Goal: Task Accomplishment & Management: Manage account settings

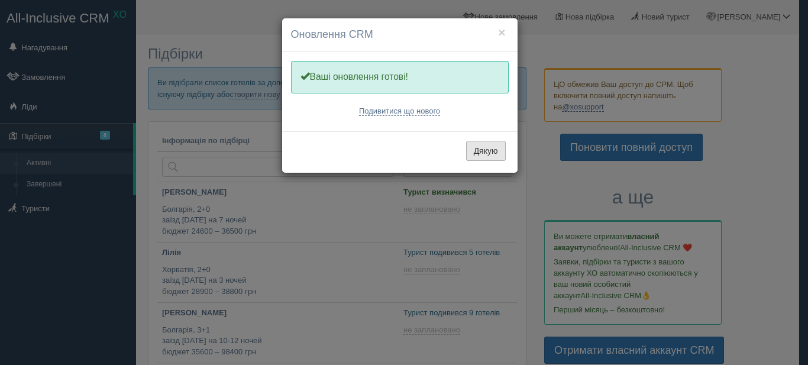
click at [492, 146] on button "Дякую" at bounding box center [486, 151] width 40 height 20
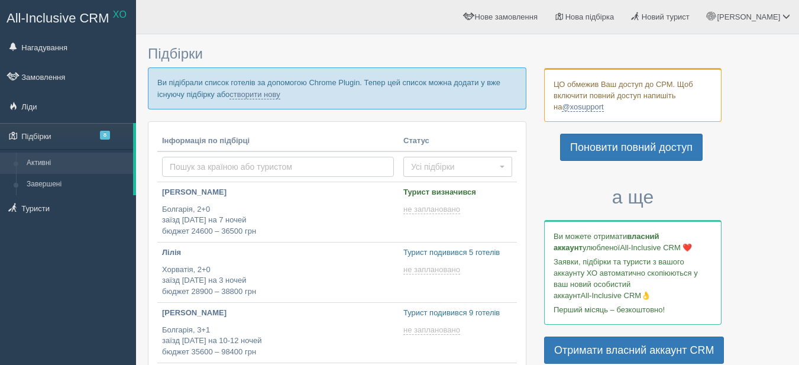
click at [275, 164] on input "text" at bounding box center [278, 167] width 232 height 20
type input "ангеліна"
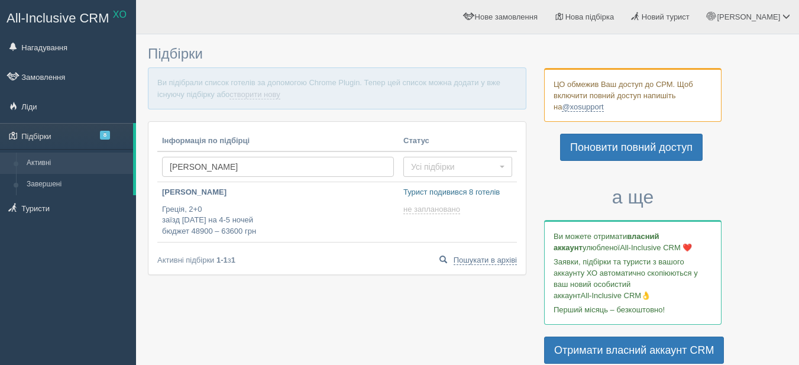
click at [275, 163] on input "[PERSON_NAME]" at bounding box center [278, 167] width 232 height 20
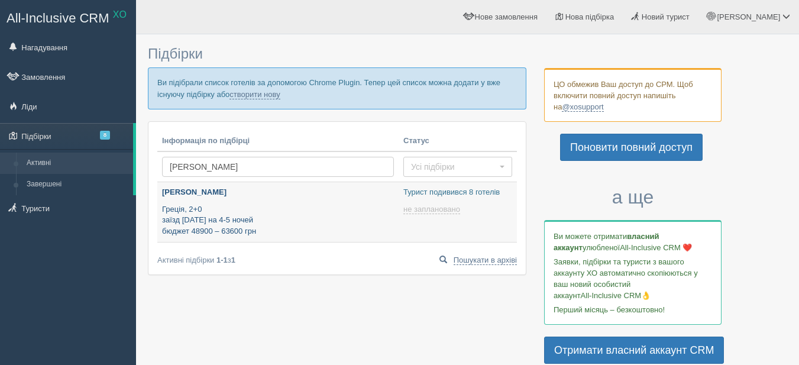
click at [287, 208] on p "Греція, 2+0 заїзд 29 липня на 4-5 ночей бюджет 48900 – 63600 грн" at bounding box center [278, 220] width 232 height 33
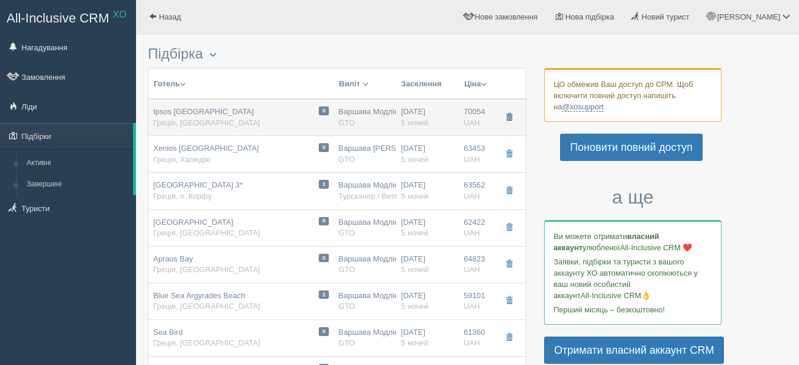
click at [511, 117] on span "button" at bounding box center [509, 117] width 7 height 7
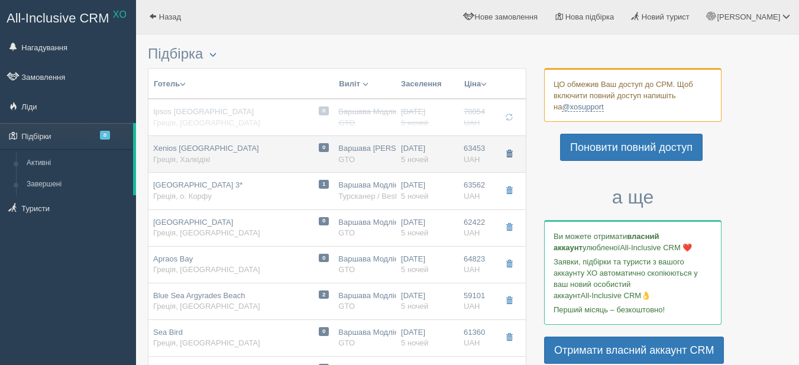
click at [508, 151] on span "button" at bounding box center [509, 153] width 7 height 7
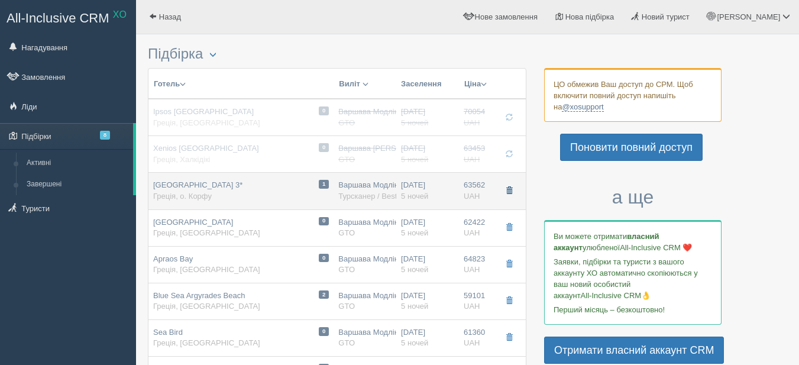
click at [510, 189] on span "button" at bounding box center [509, 190] width 7 height 7
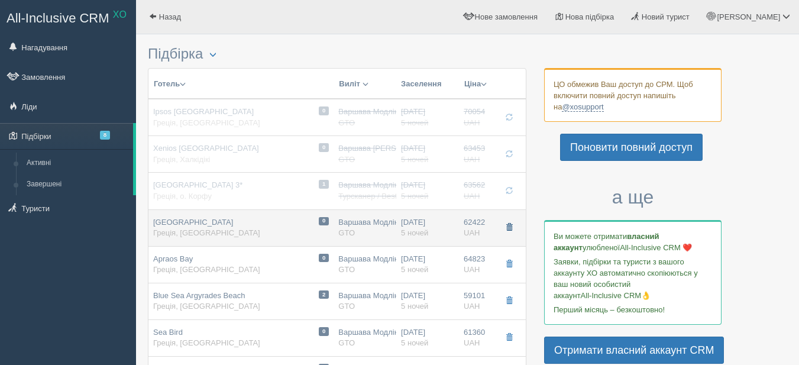
click at [511, 226] on span "button" at bounding box center [509, 227] width 7 height 7
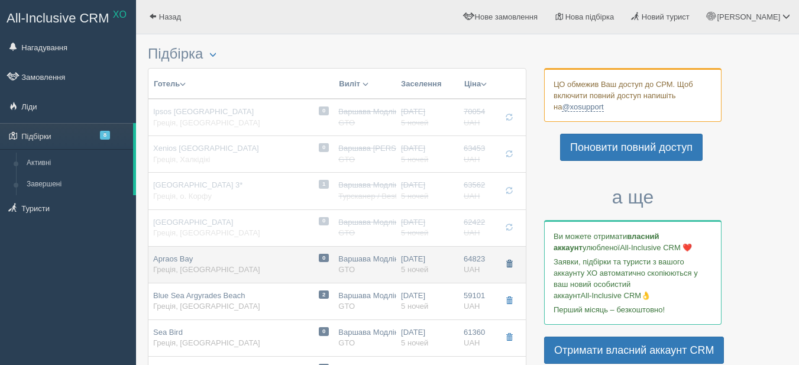
click at [508, 258] on button "button" at bounding box center [509, 265] width 20 height 18
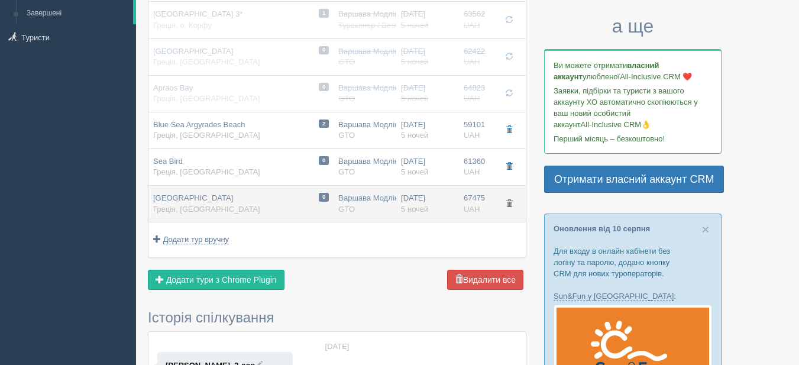
scroll to position [178, 0]
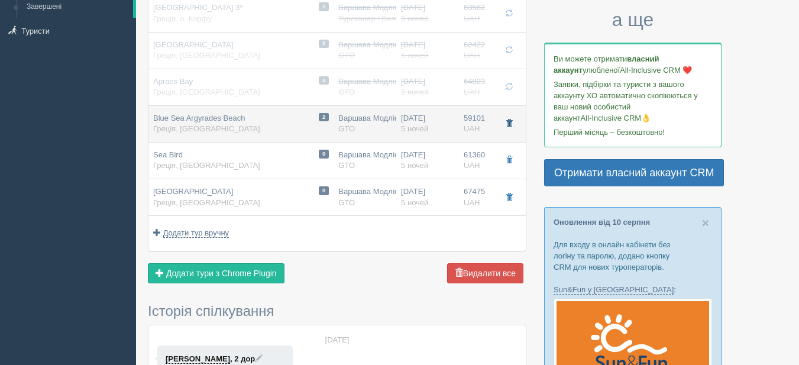
click at [510, 125] on span "button" at bounding box center [509, 123] width 7 height 7
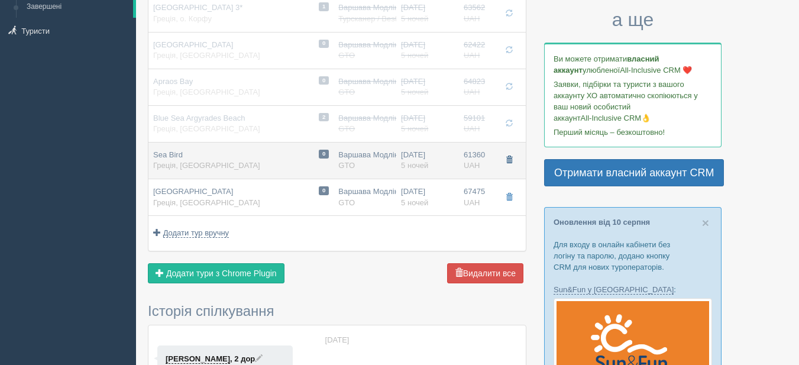
click at [510, 160] on span "button" at bounding box center [509, 159] width 7 height 7
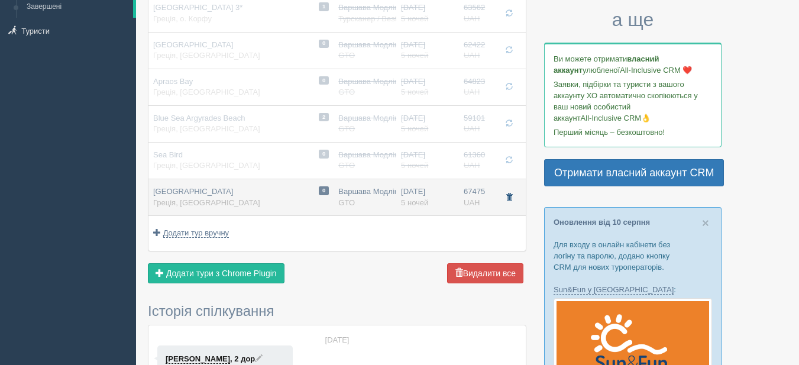
click at [508, 194] on span "button" at bounding box center [509, 196] width 7 height 7
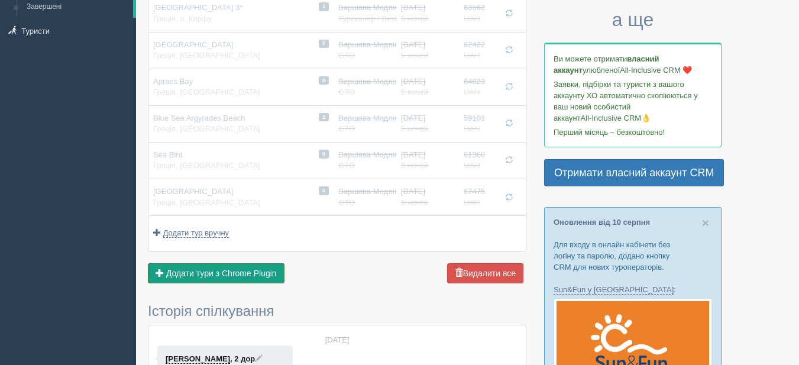
drag, startPoint x: 218, startPoint y: 275, endPoint x: 180, endPoint y: 272, distance: 37.4
click at [218, 275] on span "Додати тури з Chrome Plugin" at bounding box center [221, 273] width 111 height 9
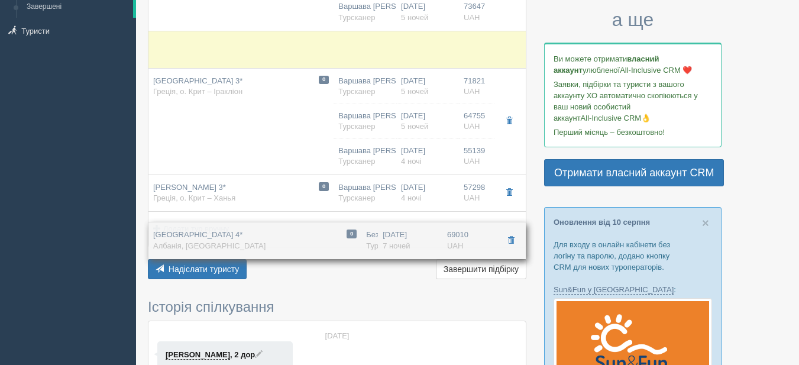
drag, startPoint x: 220, startPoint y: 149, endPoint x: 263, endPoint y: 244, distance: 104.1
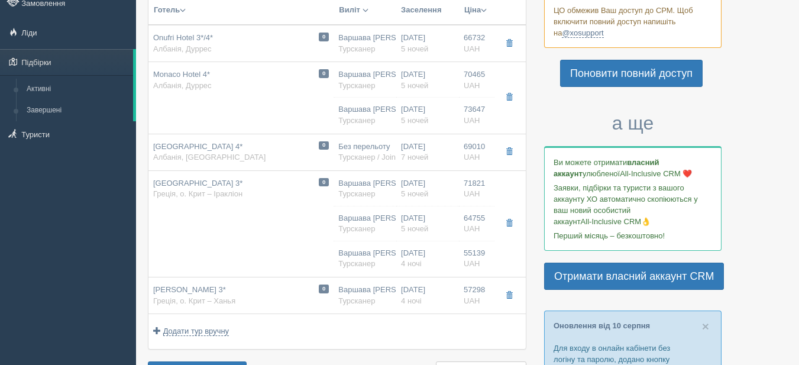
scroll to position [59, 0]
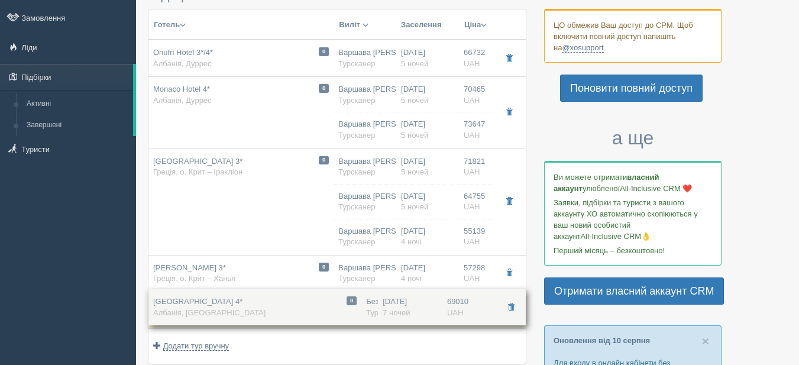
drag, startPoint x: 260, startPoint y: 169, endPoint x: 286, endPoint y: 309, distance: 142.7
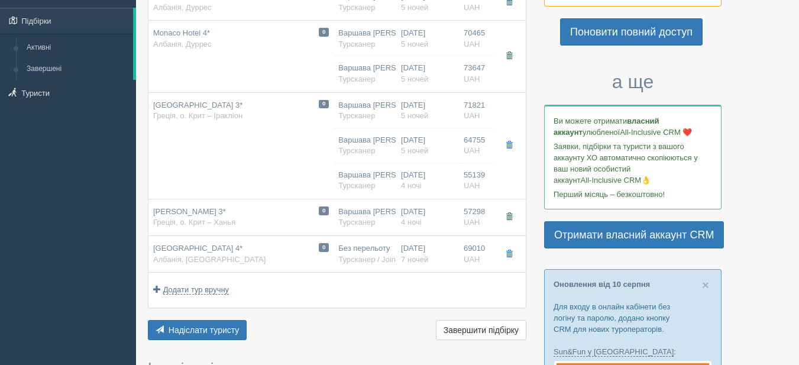
scroll to position [118, 0]
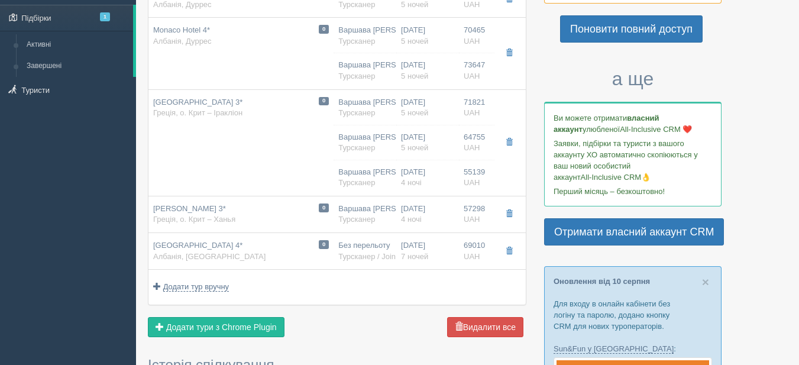
drag, startPoint x: 211, startPoint y: 322, endPoint x: 135, endPoint y: 316, distance: 76.0
click at [210, 322] on span "Додати тури з Chrome Plugin" at bounding box center [221, 326] width 111 height 9
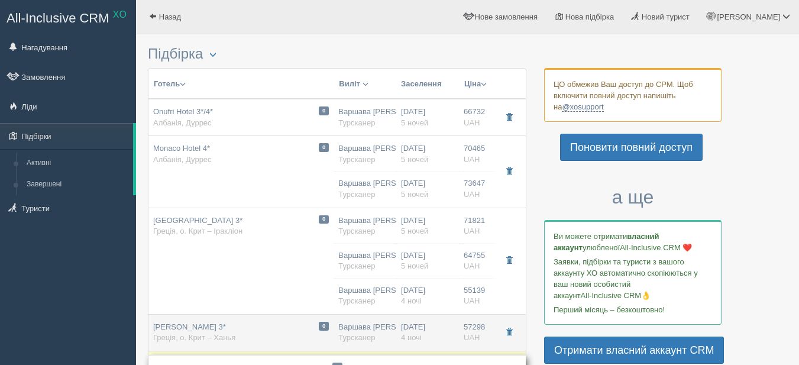
scroll to position [178, 0]
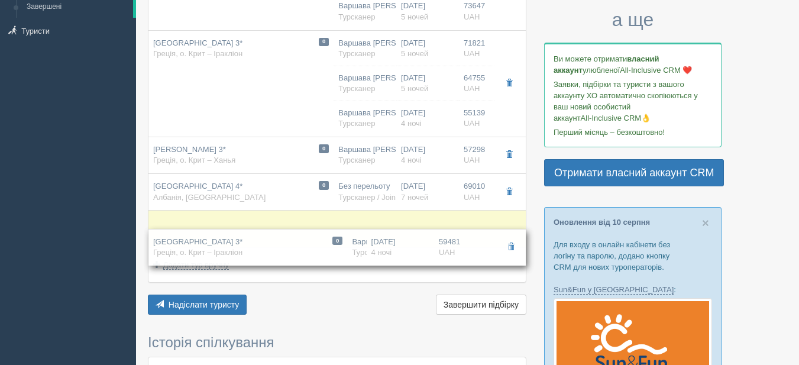
drag, startPoint x: 210, startPoint y: 295, endPoint x: 249, endPoint y: 252, distance: 58.2
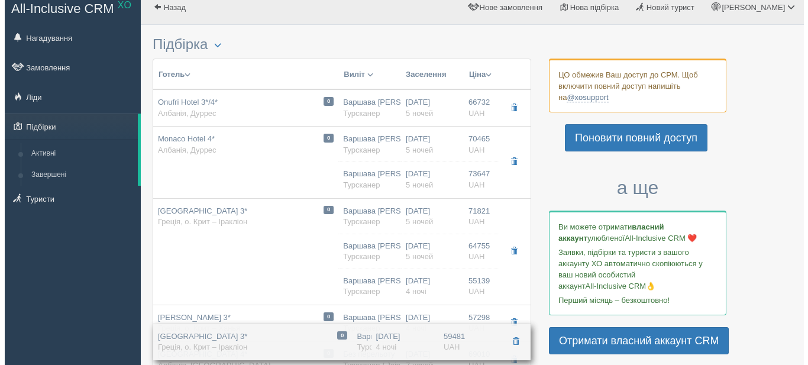
scroll to position [0, 0]
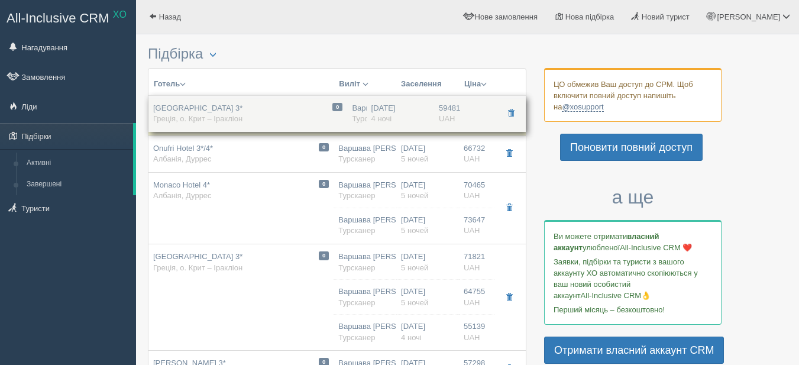
drag, startPoint x: 266, startPoint y: 223, endPoint x: 294, endPoint y: 108, distance: 118.1
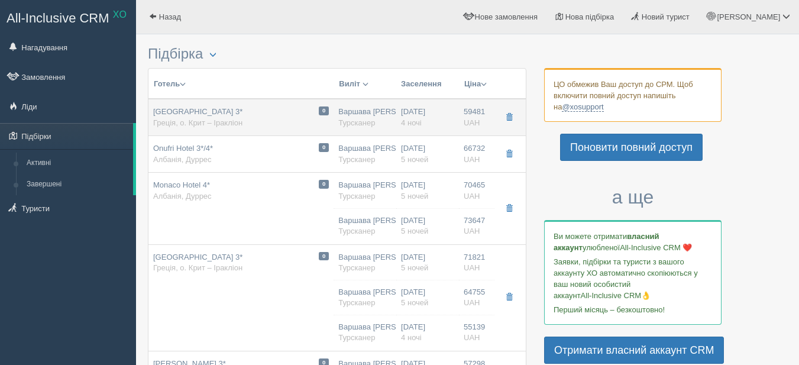
click at [276, 118] on div "0 Azure Mare Hotel 3* Греція, о. Крит – Іракліон" at bounding box center [241, 118] width 176 height 22
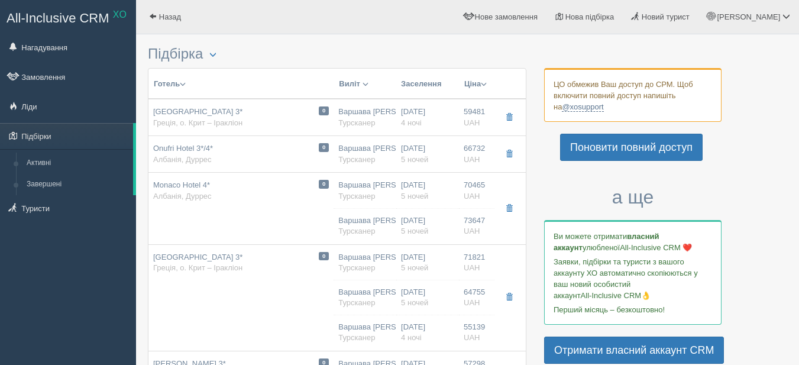
type input "[GEOGRAPHIC_DATA] 3*"
type input "Греція"
type input "о. Крит – Іракліон"
type input "59481.00"
type input "Варшава [PERSON_NAME]"
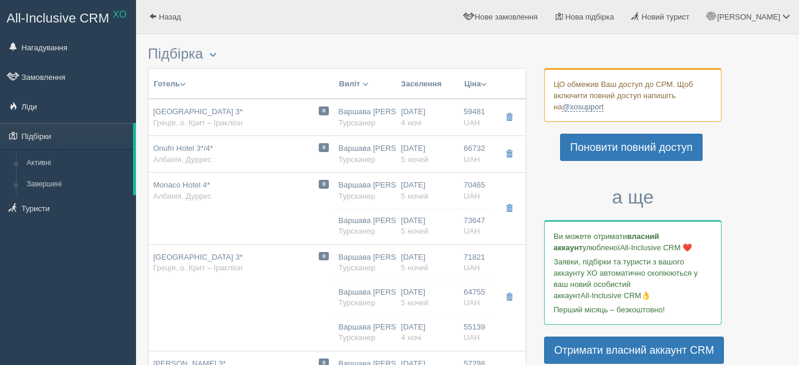
type input "Іракліон Нікос HER"
type input "[DATE]"
type input "19:05"
type input "23:00"
type input "LOT Polish Airlines"
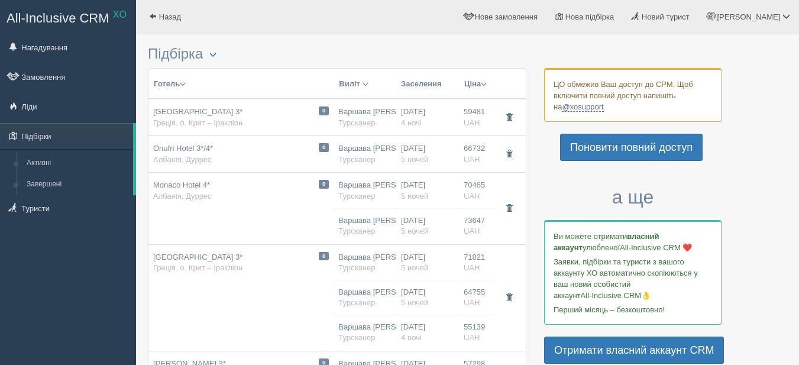
type input "24.08.2025"
type input "09:35"
type input "11:25"
type input "4"
type input "Double Room Balcony"
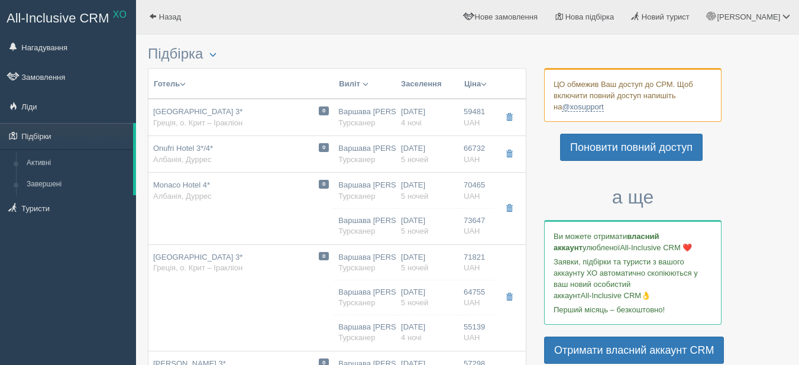
type input "HB"
type input "Турсканер"
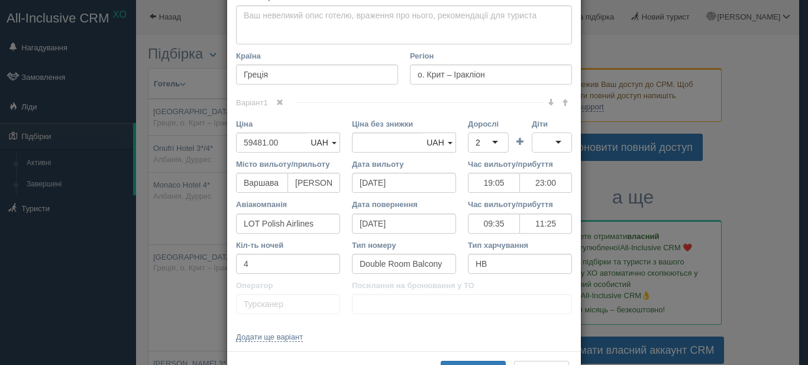
scroll to position [237, 0]
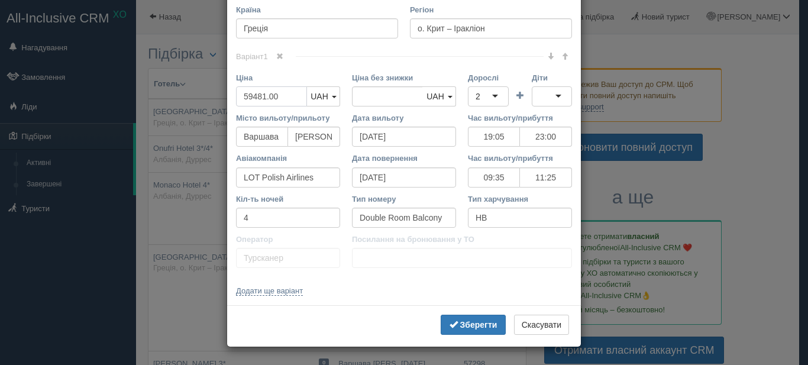
drag, startPoint x: 262, startPoint y: 97, endPoint x: 236, endPoint y: 98, distance: 25.5
click at [236, 96] on input "59481.00" at bounding box center [271, 96] width 71 height 20
type input "5.00"
type input "59481.00"
click at [244, 100] on input "53050.00" at bounding box center [271, 96] width 71 height 20
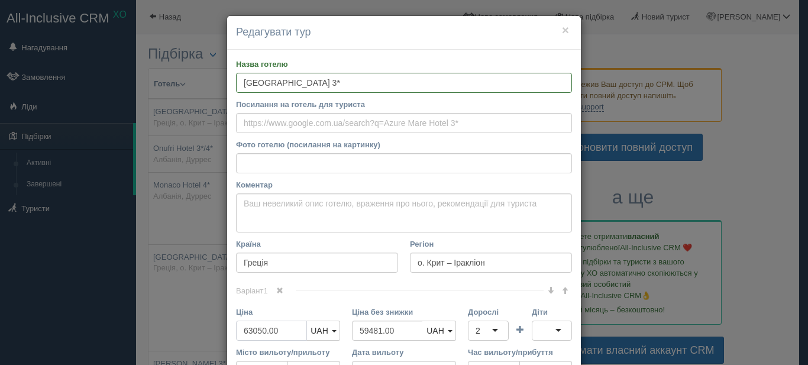
scroll to position [0, 0]
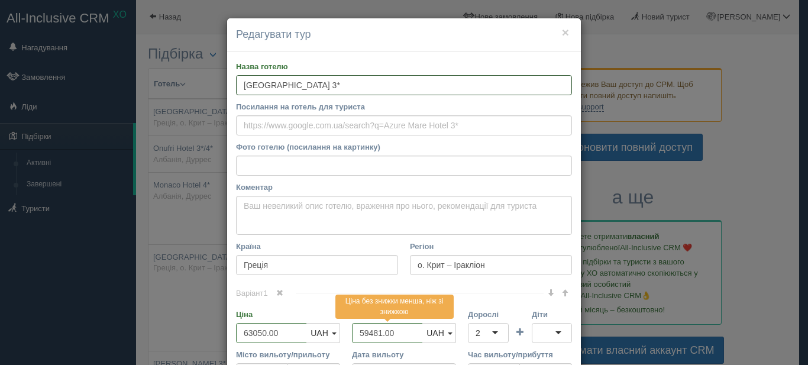
drag, startPoint x: 301, startPoint y: 85, endPoint x: 228, endPoint y: 88, distance: 73.5
click at [227, 90] on div "Назва готелю Azure Mare Hotel 3* Посилання на готель для туриста Фото готелю (п…" at bounding box center [404, 297] width 354 height 490
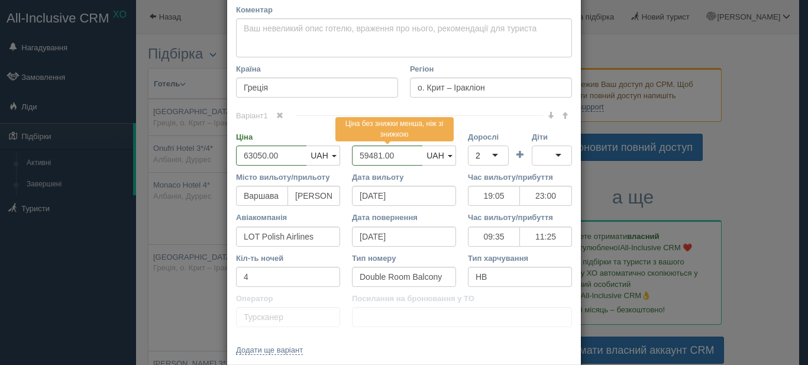
click at [158, 307] on div "× Редагувати тур Назва готелю Azure Mare Hotel 3* Посилання на готель для турис…" at bounding box center [404, 182] width 808 height 365
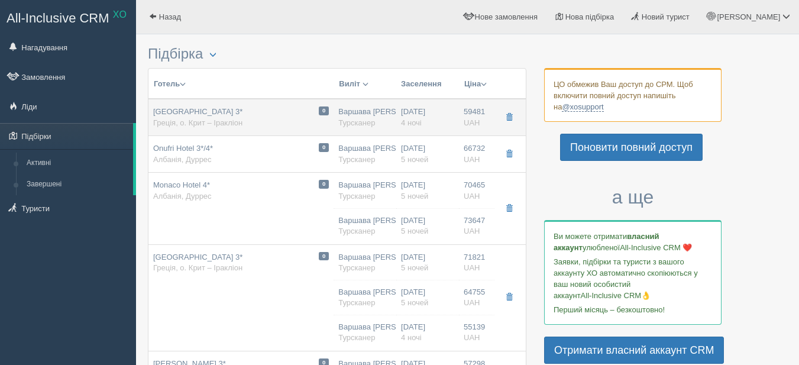
click at [237, 124] on span "Греція, о. Крит – Іракліон" at bounding box center [197, 122] width 89 height 9
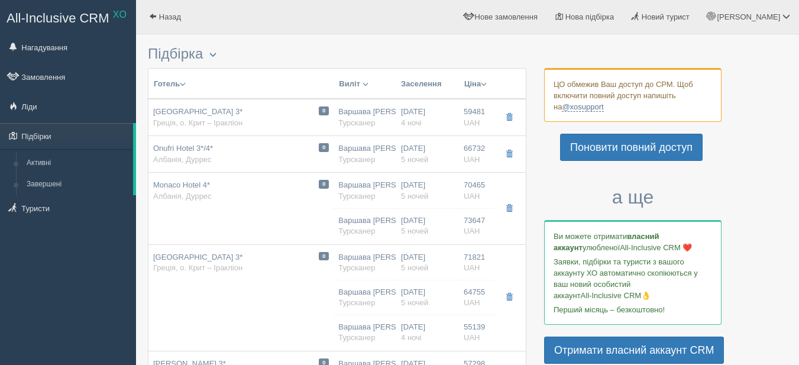
type input "59481.00"
type input "19:05"
type input "23:00"
type input "09:35"
type input "11:25"
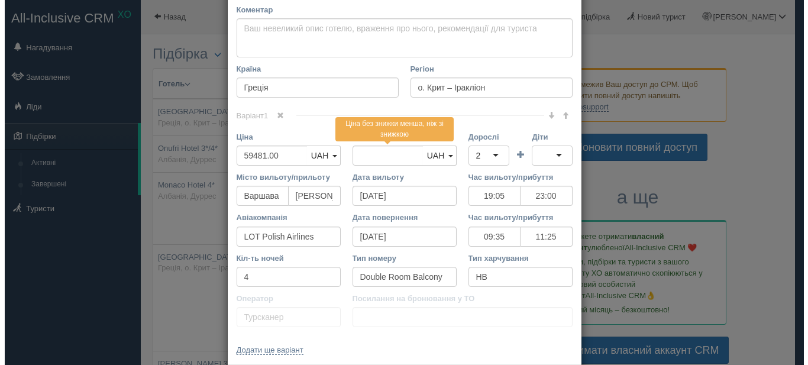
scroll to position [0, 0]
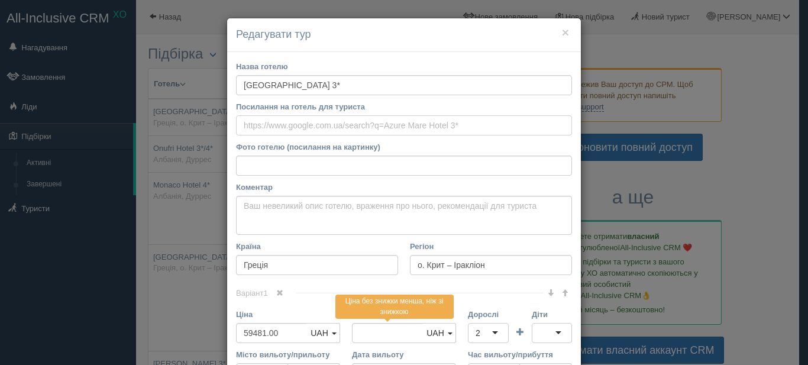
click at [269, 129] on input "Посилання на готель для туриста" at bounding box center [404, 125] width 336 height 20
paste input "https://joinup.ua/uk/hotel/58865"
type input "https://joinup.ua/uk/hotel/58865"
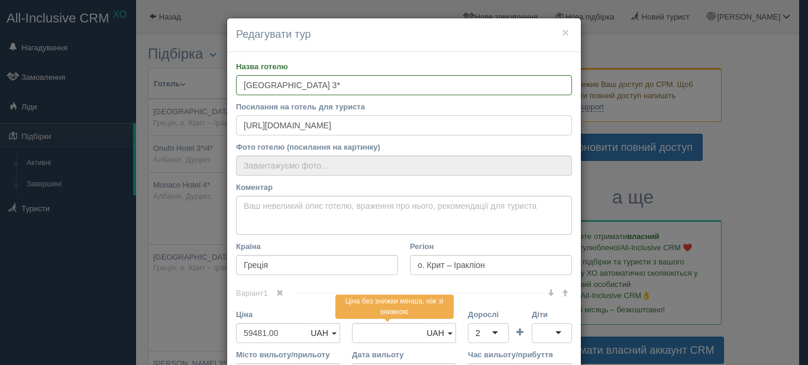
type input "1200"
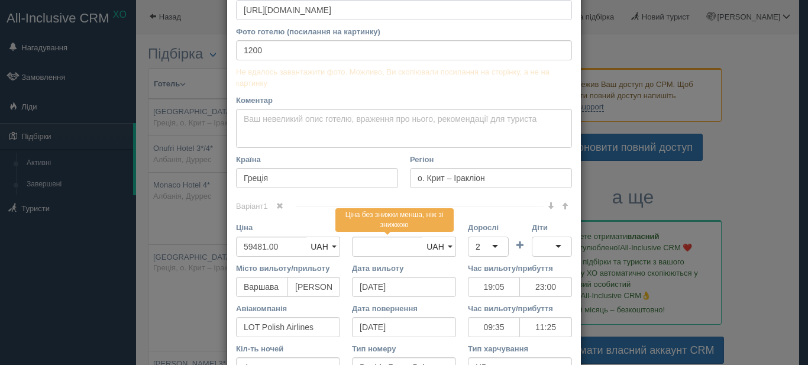
scroll to position [118, 0]
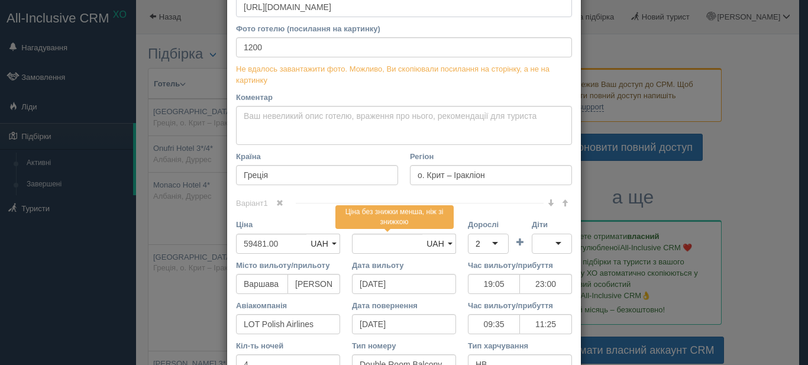
type input "https://joinup.ua/uk/hotel/58865"
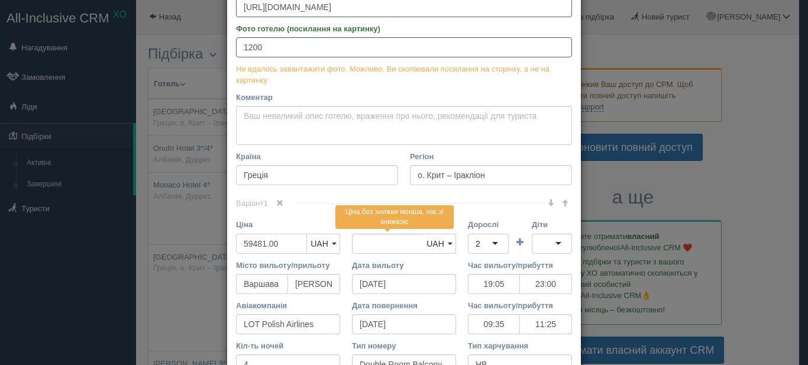
drag, startPoint x: 260, startPoint y: 244, endPoint x: 232, endPoint y: 241, distance: 27.9
click at [236, 241] on input "59481.00" at bounding box center [271, 244] width 71 height 20
type input "61.00"
type input "59481.00"
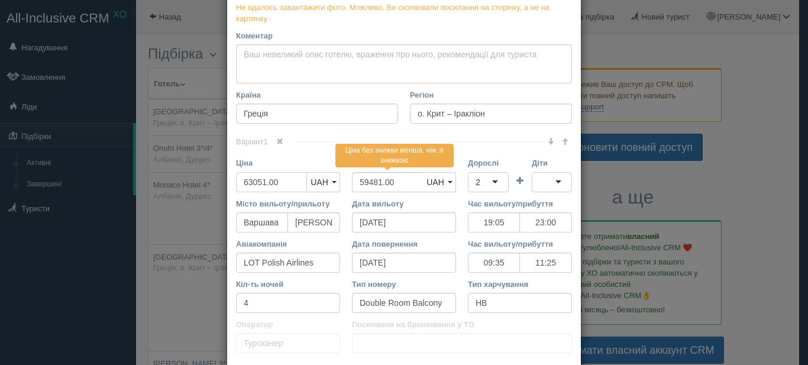
scroll to position [265, 0]
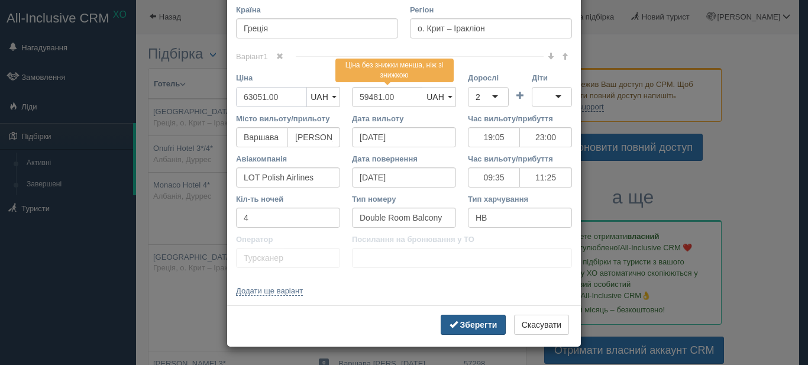
type input "63051.00"
click at [467, 324] on b "Зберегти" at bounding box center [478, 324] width 37 height 9
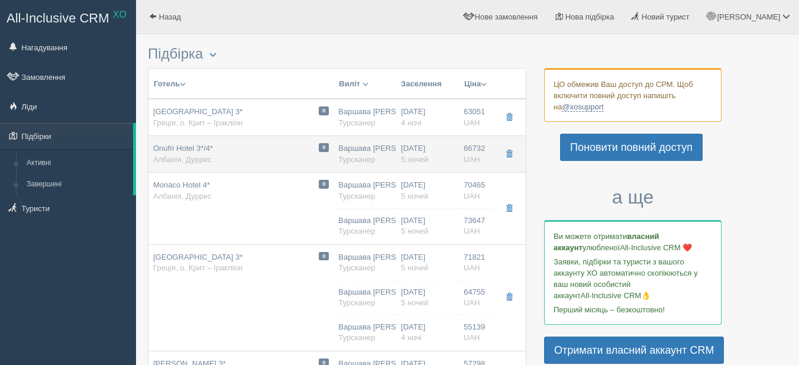
click at [237, 157] on div "0 Onufri Hotel 3*/4* Албанія, Дуррес" at bounding box center [241, 154] width 176 height 22
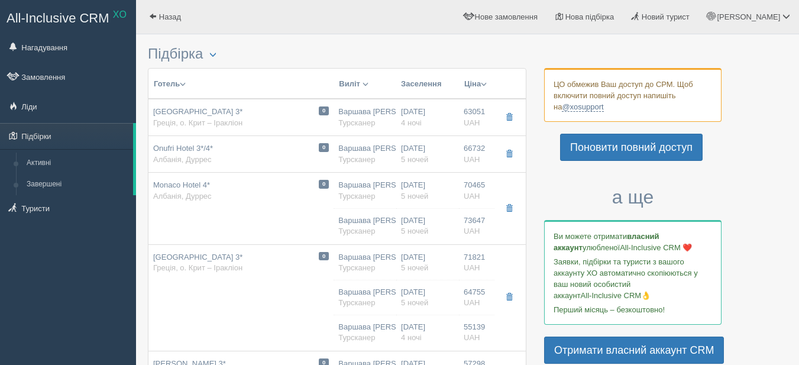
type input "Onufri Hotel 3*/4*"
type input "Албанія"
type input "Дуррес"
type input "66732.00"
type input "62732.00"
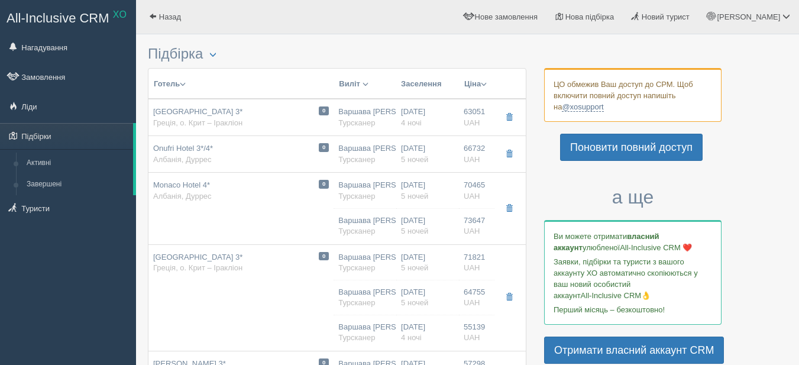
type input "Тирана TIA"
type input "21:00"
type input "23:05"
type input "Wizz Air Malta"
type input "25.08.2025"
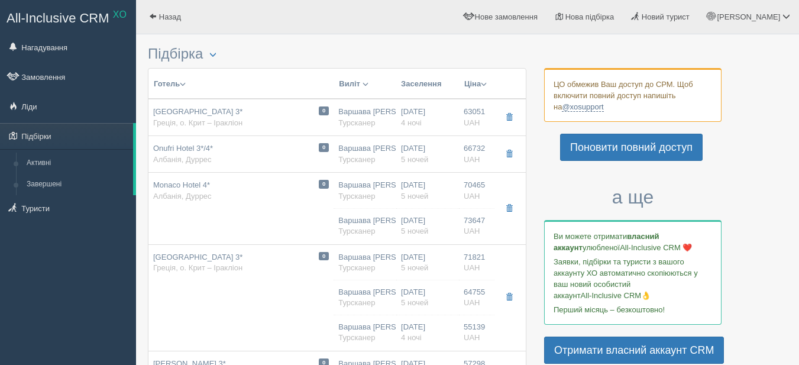
type input "18:05"
type input "20:15"
type input "5"
type input "Rm Double Deluxe Room"
type input "BB"
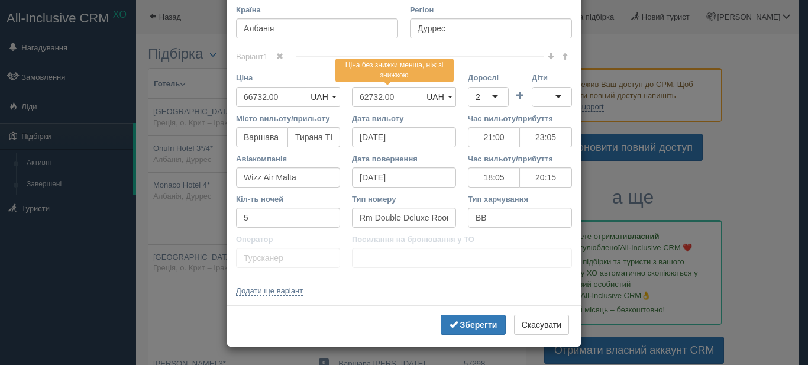
scroll to position [0, 0]
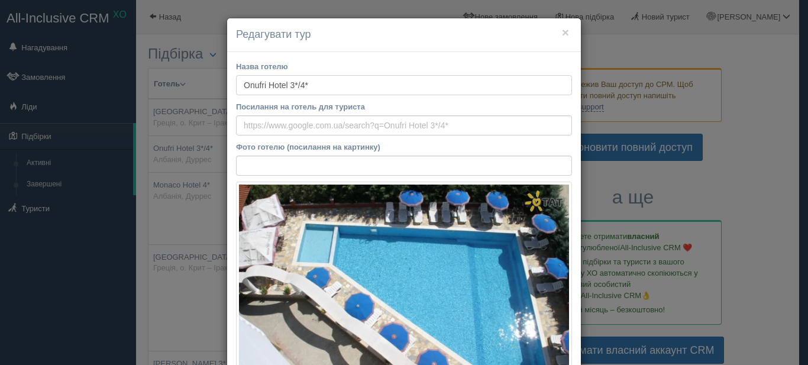
drag, startPoint x: 317, startPoint y: 85, endPoint x: 233, endPoint y: 86, distance: 84.0
click at [247, 124] on input "Посилання на готель для туриста" at bounding box center [404, 125] width 336 height 20
paste input "https://joinup.ua/uk/hotel/51116"
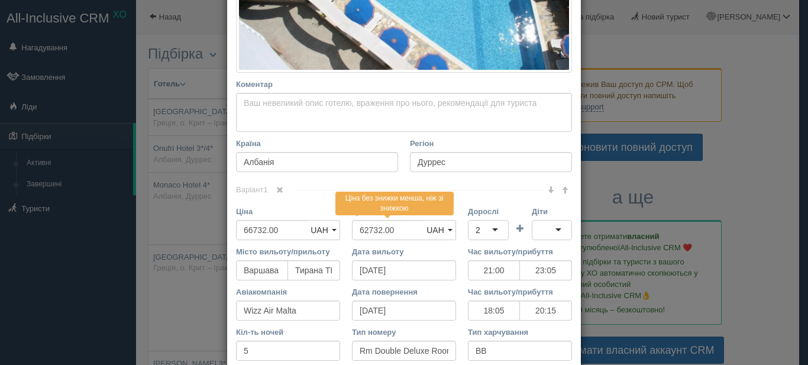
scroll to position [430, 0]
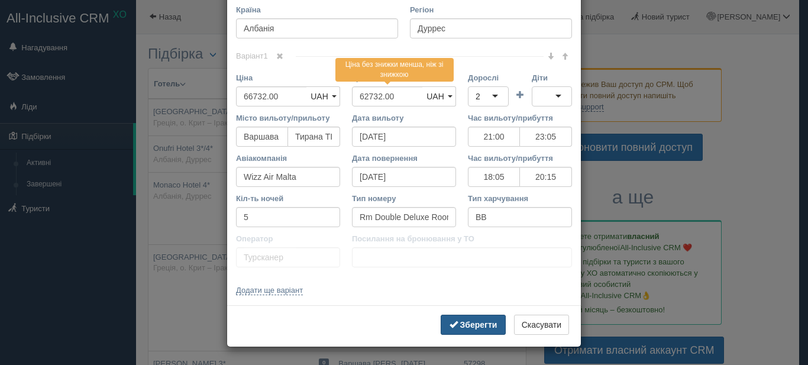
type input "https://joinup.ua/uk/hotel/51116"
click at [460, 325] on b "Зберегти" at bounding box center [478, 324] width 37 height 9
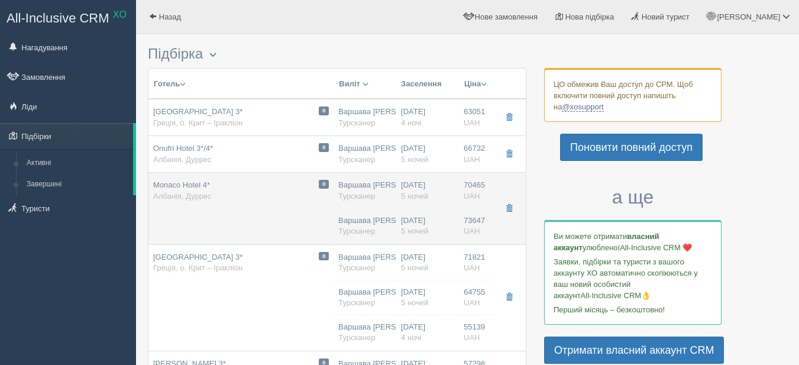
click at [235, 201] on div "0 Monaco Hotel 4* Албанія, Дуррес" at bounding box center [241, 191] width 176 height 22
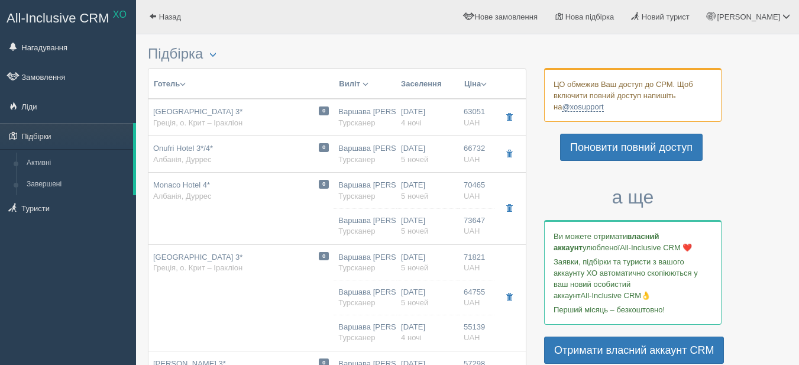
type input "Monaco Hotel 4*"
type input "70465.00"
type input "66477.00"
type input "21:00"
type input "23:05"
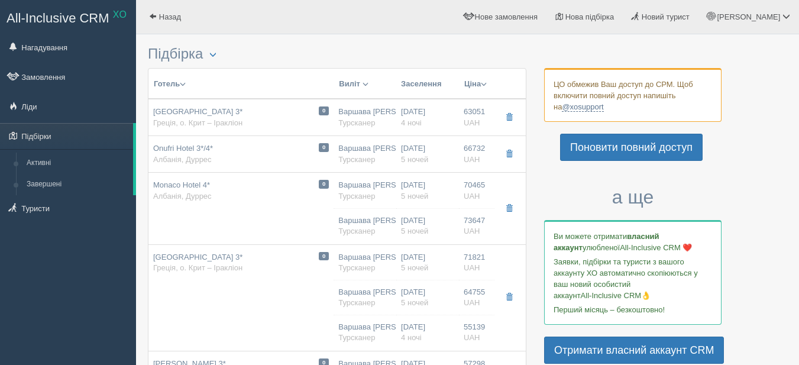
type input "18:05"
type input "20:15"
type input "Rm Double Room"
type input "73647.00"
type input "69478.00"
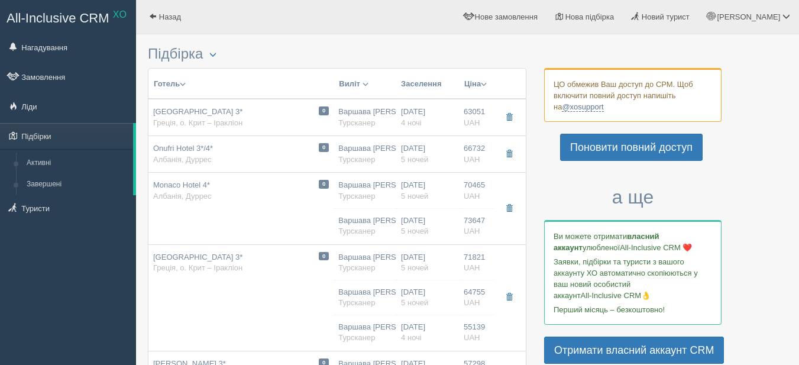
type input "Варшава [PERSON_NAME]"
type input "Тирана TIA"
type input "[DATE]"
type input "21:00"
type input "23:05"
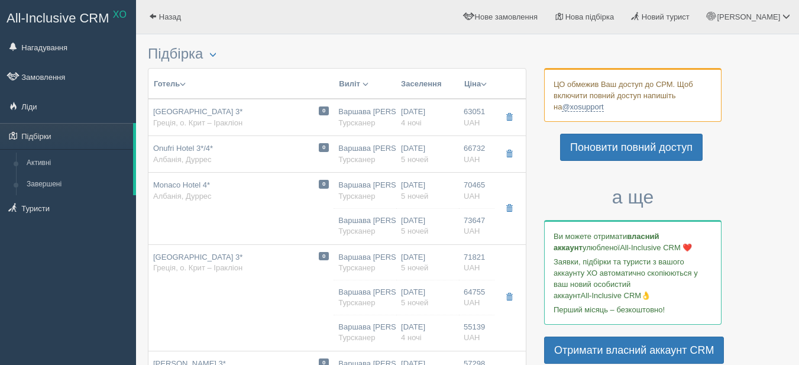
type input "Wizz Air Malta"
type input "25.08.2025"
type input "18:05"
type input "20:15"
type input "5"
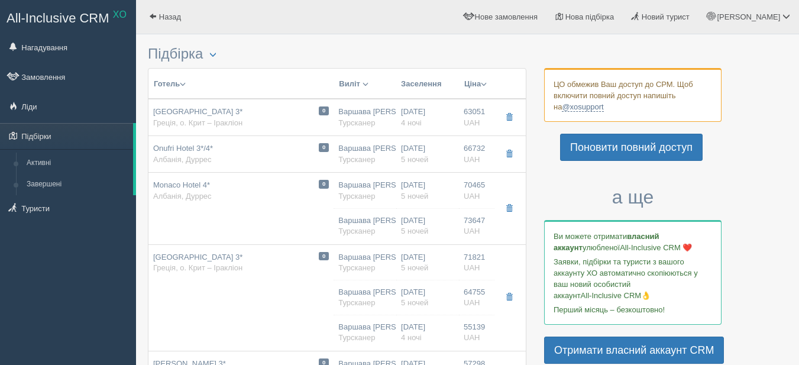
type input "Rm Double Room"
type input "HB"
type input "Турсканер"
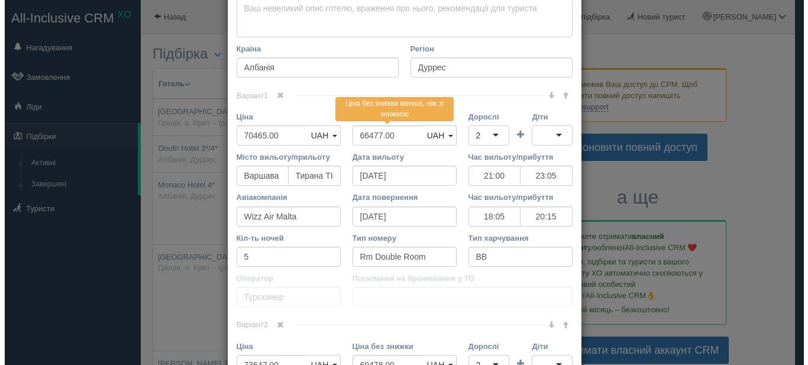
scroll to position [0, 0]
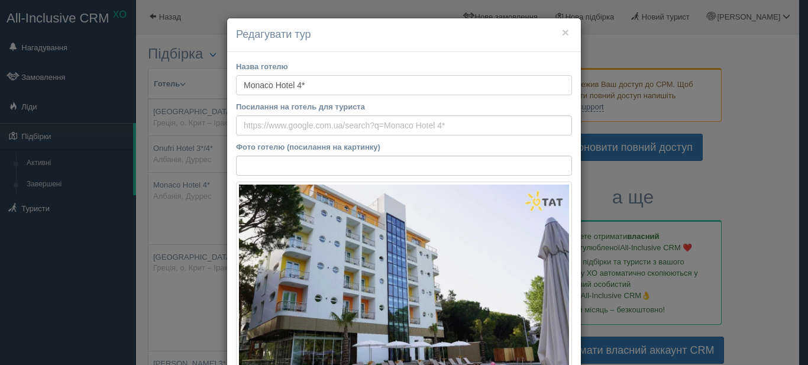
drag, startPoint x: 320, startPoint y: 80, endPoint x: 244, endPoint y: 76, distance: 75.9
click at [250, 131] on input "Посилання на готель для туриста" at bounding box center [404, 125] width 336 height 20
paste input "https://joinup.ua/uk/hotel/44483"
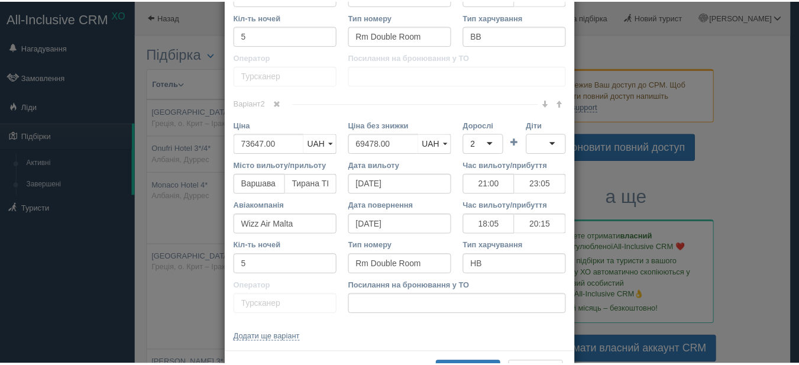
scroll to position [698, 0]
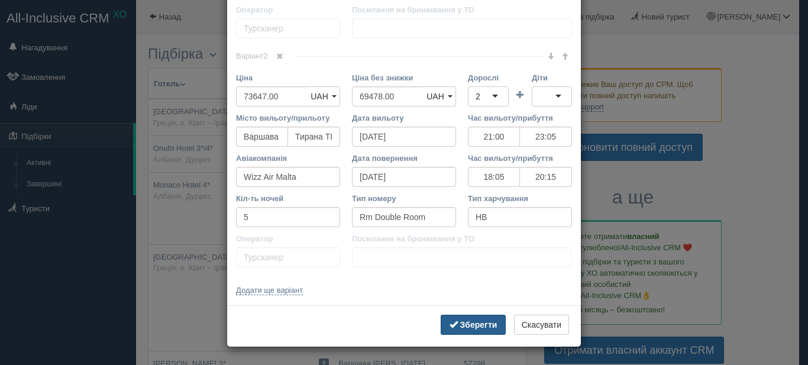
type input "https://joinup.ua/uk/hotel/44483"
click at [463, 324] on b "Зберегти" at bounding box center [478, 324] width 37 height 9
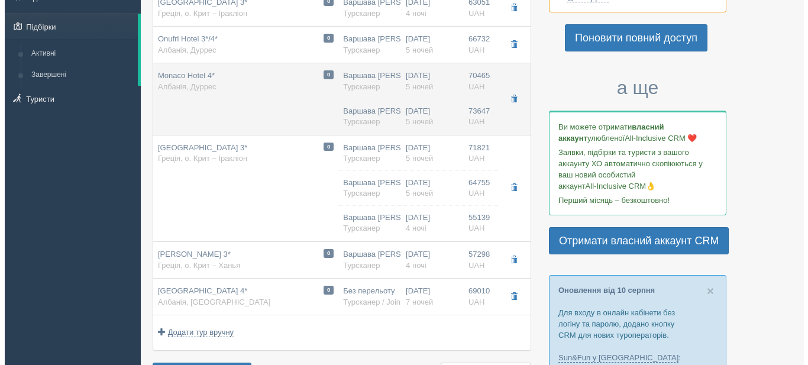
scroll to position [118, 0]
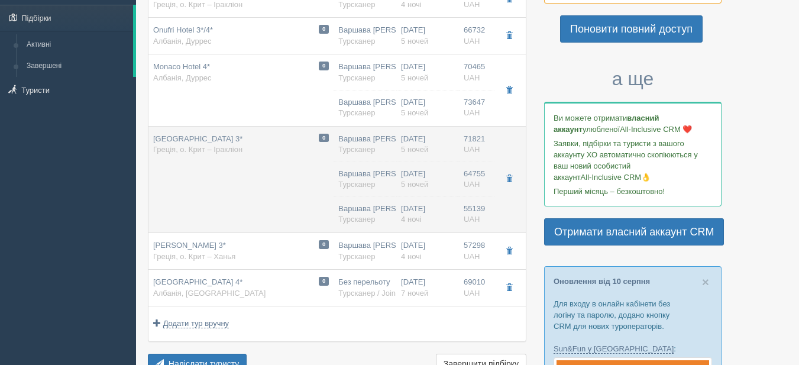
click at [243, 173] on td "0 Agrabella Hotel 3* Греція, о. Крит – Іракліон" at bounding box center [241, 179] width 185 height 107
type input "[GEOGRAPHIC_DATA] 3*"
type input "Греція"
type input "о. Крит – Іракліон"
type input "71821.00"
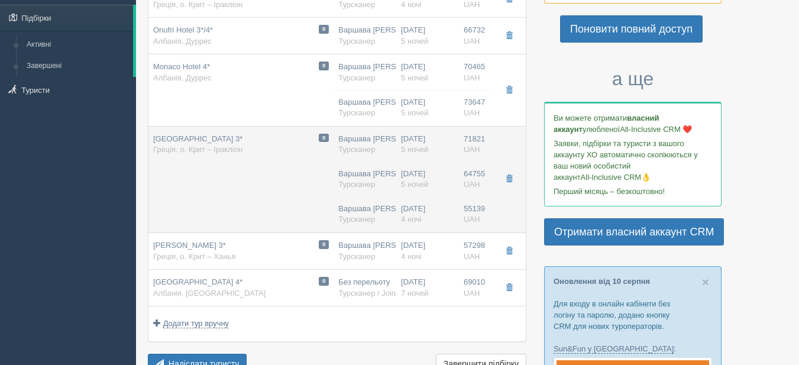
type input "67756.00"
type input "Іракліон Нікос HER"
type input "[DATE]"
type input "16:10"
type input "20:00"
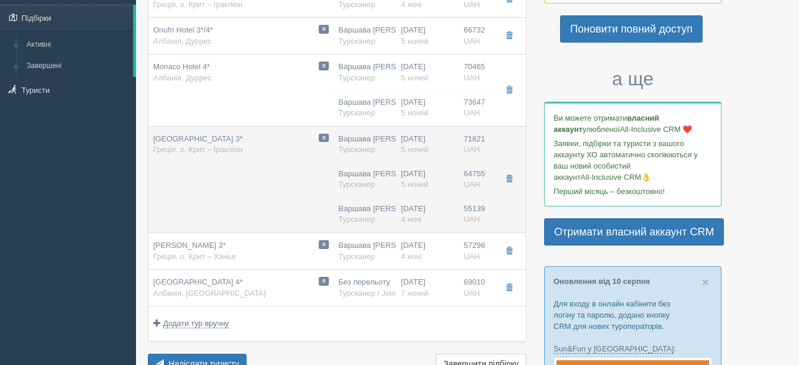
type input "Wizz Air Hungary"
type input "26.08.2025"
type input "10:10"
type input "12:05"
type input "Rm Double Room (Typeb)"
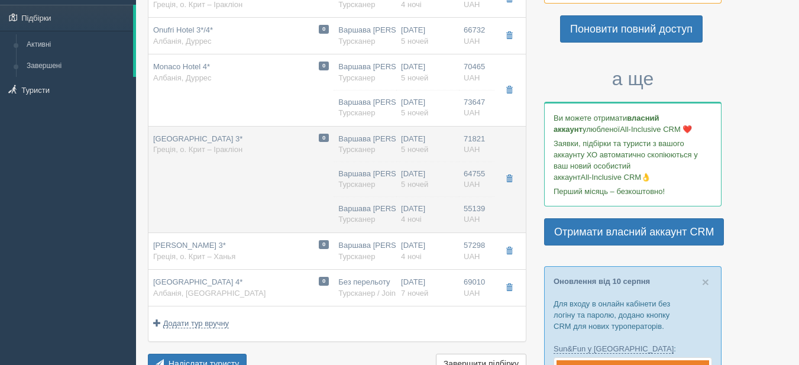
type input "HB"
type input "64755.00"
type input "60755.00"
type input "Іракліон Нікос HER"
type input "[DATE]"
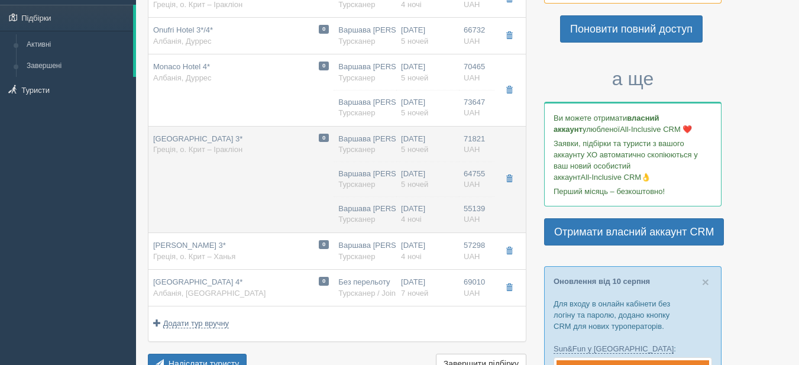
type input "16:10"
type input "20:00"
type input "Wizz Air Hungary"
type input "26.08.2025"
type input "10:10"
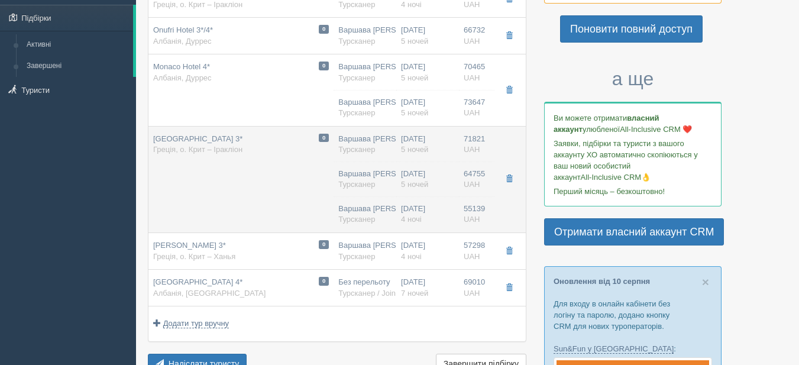
type input "12:05"
type input "Rm Double Room (Typeb)"
type input "BB"
type input "55139.00"
type input "52018.00"
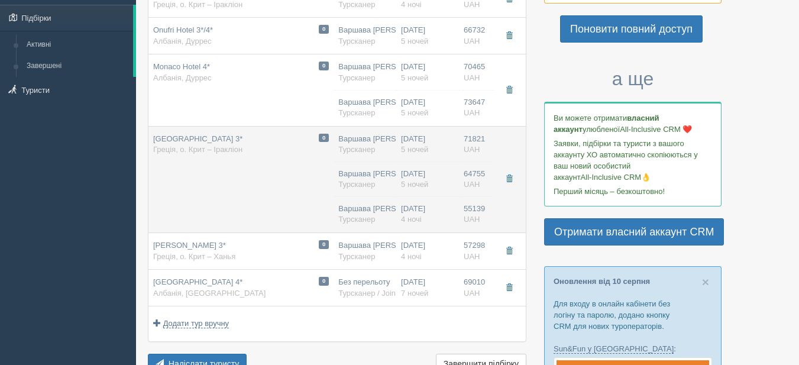
type input "Варшава [PERSON_NAME]"
type input "Іракліон Нікос HER"
type input "[DATE]"
type input "19:05"
type input "23:00"
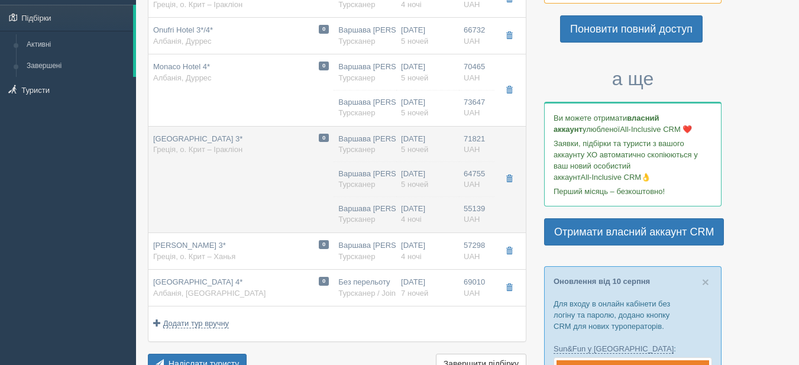
type input "LOT Polish Airlines"
type input "24.08.2025"
type input "09:35"
type input "11:25"
type input "4"
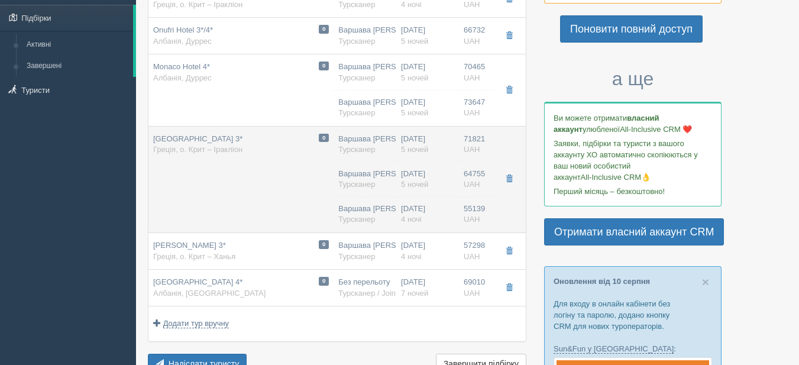
type input "Double Economy Land View"
type input "HB"
type input "Турсканер"
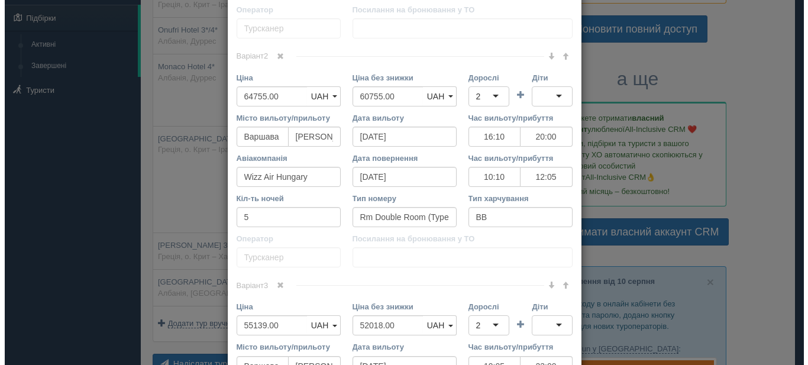
scroll to position [0, 0]
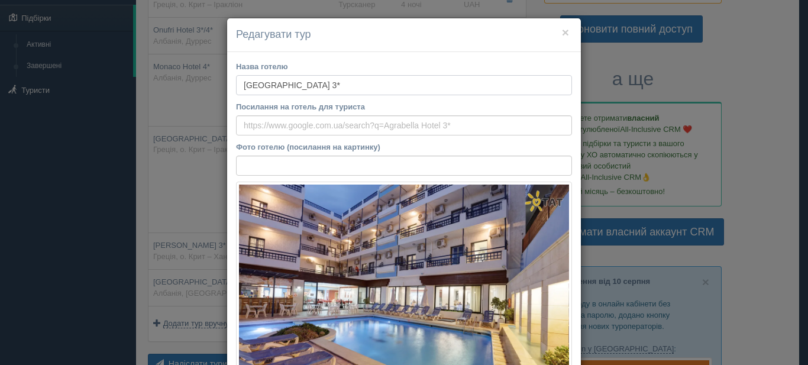
drag, startPoint x: 314, startPoint y: 88, endPoint x: 231, endPoint y: 99, distance: 83.0
click at [269, 125] on input "Посилання на готель для туриста" at bounding box center [404, 125] width 336 height 20
paste input "https://joinup.ua/uk/hotel/34957"
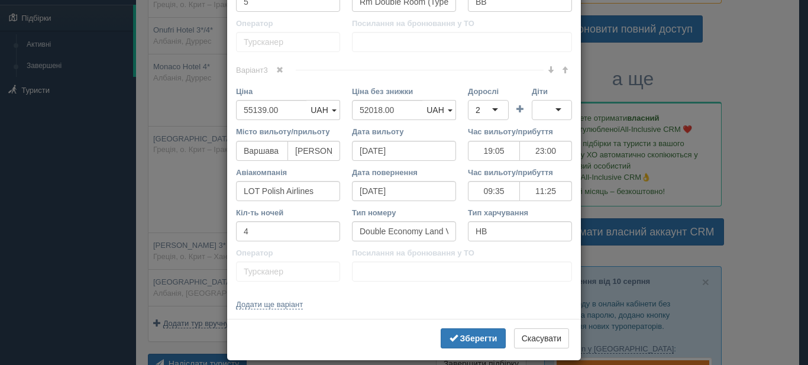
scroll to position [927, 0]
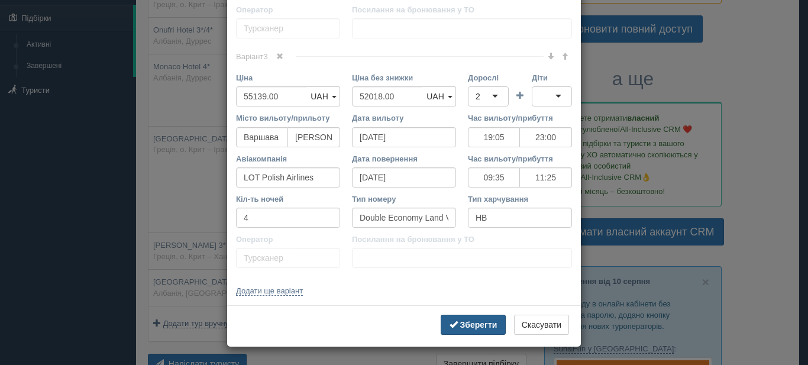
type input "https://joinup.ua/uk/hotel/34957"
click at [466, 330] on button "Зберегти" at bounding box center [473, 325] width 65 height 20
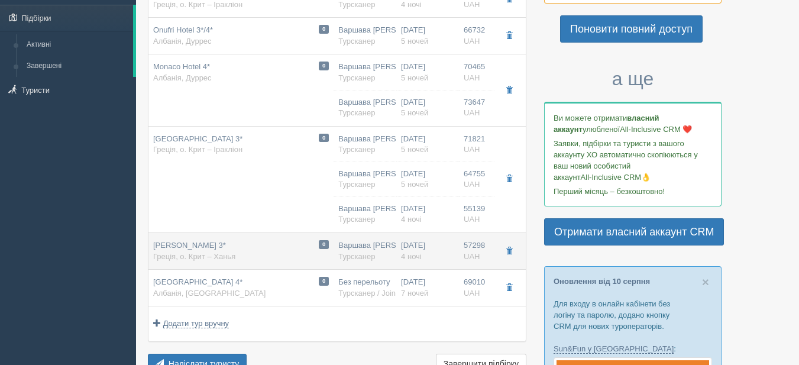
click at [256, 250] on div "0 Yassou Kriti 3* Греція, о. Крит – Ханья" at bounding box center [241, 251] width 176 height 22
type input "[PERSON_NAME] 3*"
type input "https://joinup.ua/uk/hotel/26790"
type input "о. Крит – Ханья"
type input "57298.00"
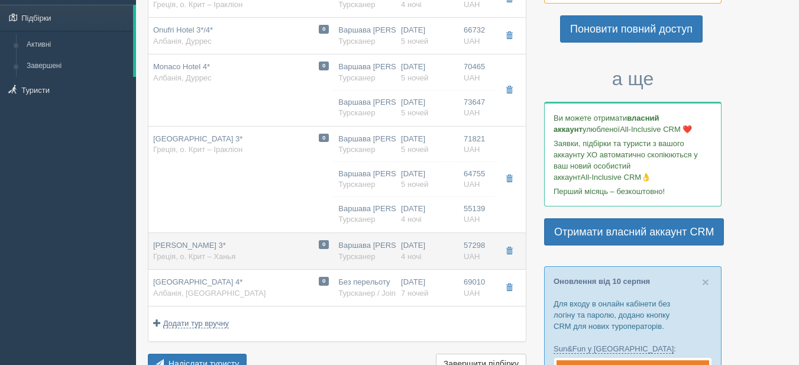
type input "54054.00"
type input "[DATE]"
type input "19:05"
type input "23:00"
type input "LOT Polish Airlines"
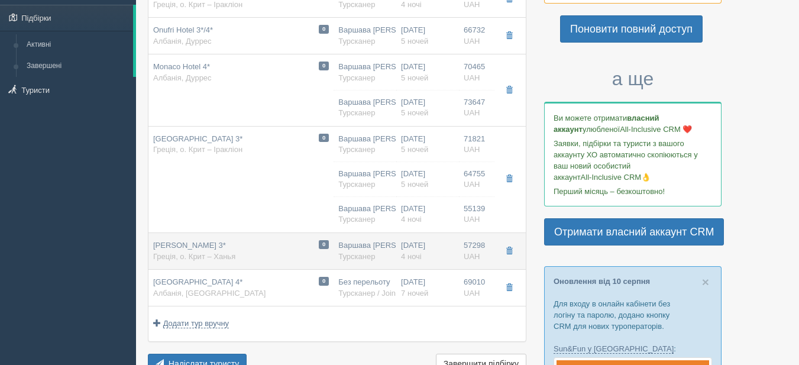
type input "24.08.2025"
type input "09:35"
type input "11:25"
type input "4"
type input "Room Double"
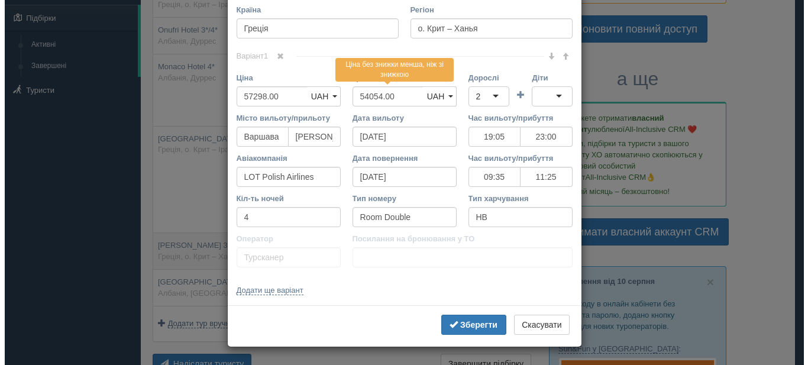
scroll to position [0, 0]
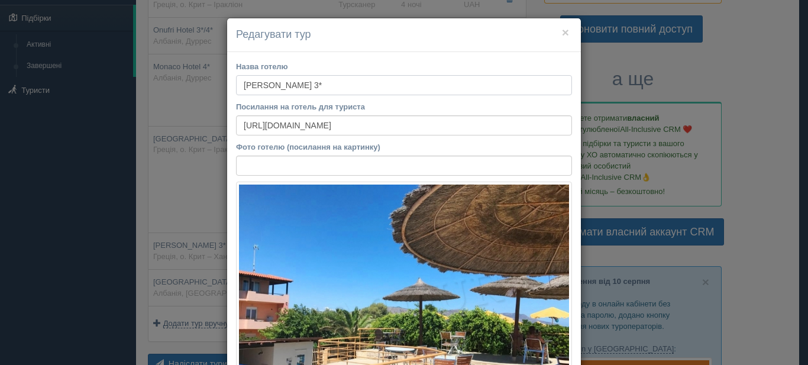
drag, startPoint x: 301, startPoint y: 86, endPoint x: 220, endPoint y: 80, distance: 81.9
click at [220, 80] on div "× Редагувати тур Назва готелю Yassou Kriti 3* Посилання на готель для туриста h…" at bounding box center [404, 182] width 808 height 365
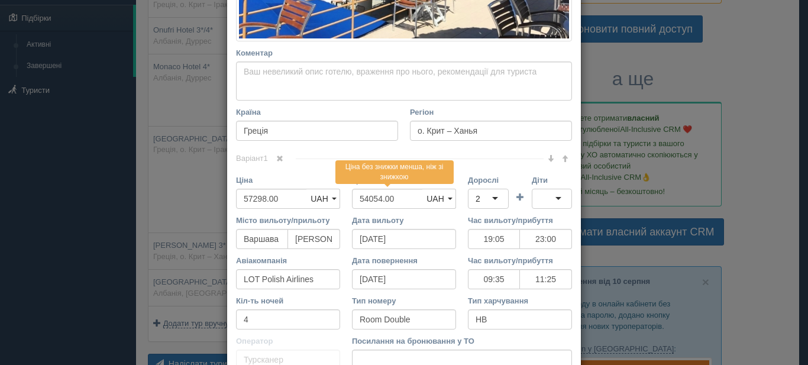
scroll to position [496, 0]
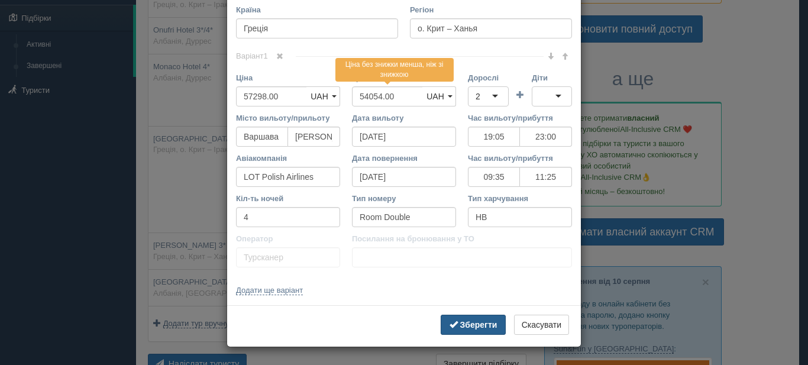
click at [464, 330] on button "Зберегти" at bounding box center [473, 325] width 65 height 20
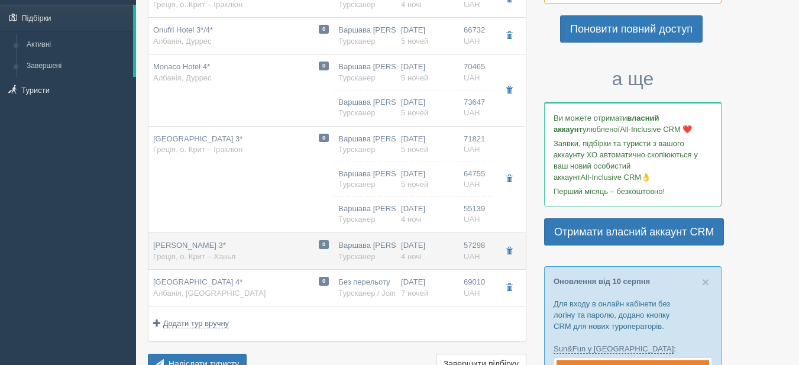
click at [273, 250] on div "0 Yassou Kriti 3* Греція, о. Крит – Ханья" at bounding box center [241, 251] width 176 height 22
type input "19:05"
type input "23:00"
type input "09:35"
type input "11:25"
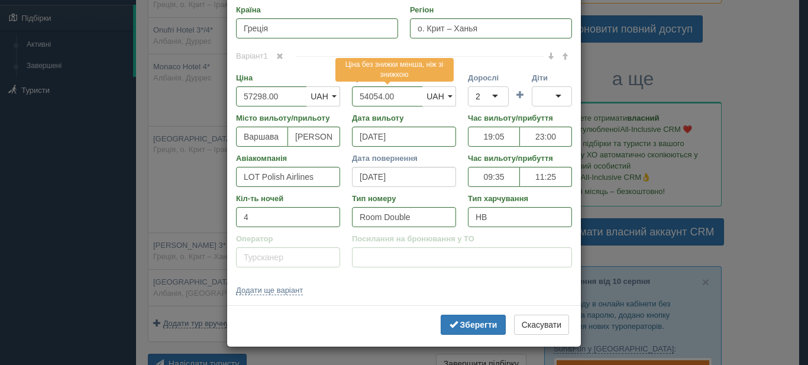
scroll to position [0, 0]
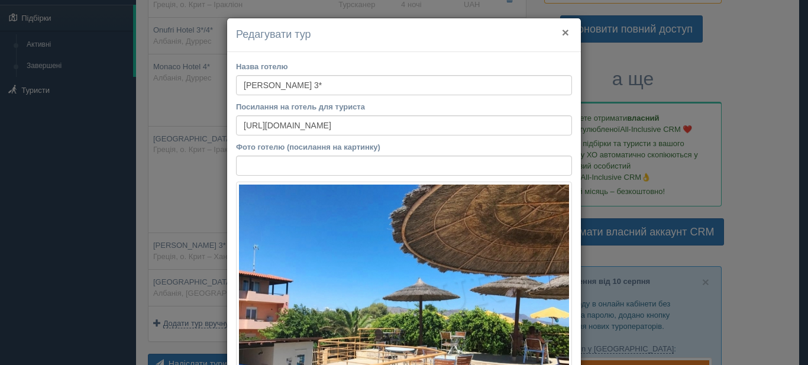
click at [562, 30] on button "×" at bounding box center [565, 32] width 7 height 12
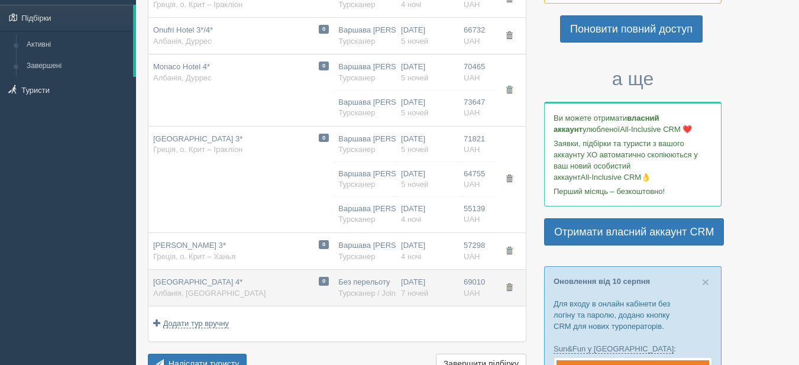
click at [262, 288] on div "0 Frojd Kune Hotel 4* Албанія, Тирана" at bounding box center [241, 288] width 176 height 22
type input "[GEOGRAPHIC_DATA] 4*"
type input "Албанія"
type input "Тирана"
type input "69010.00"
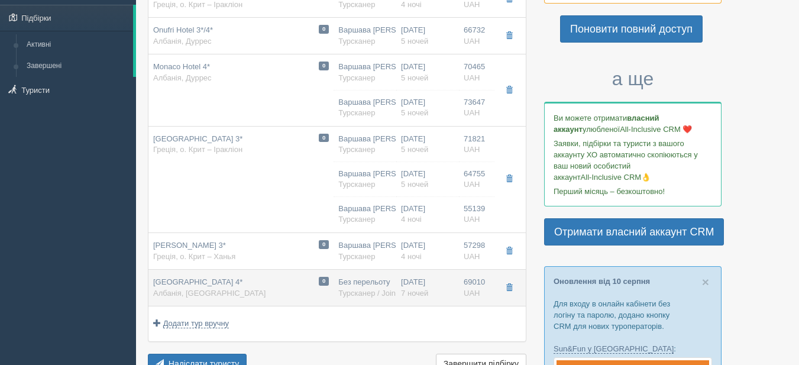
type input "Без перельоту"
type input "[DATE]"
type input "29.08.2025"
type input "7"
type input "Standard Double Room"
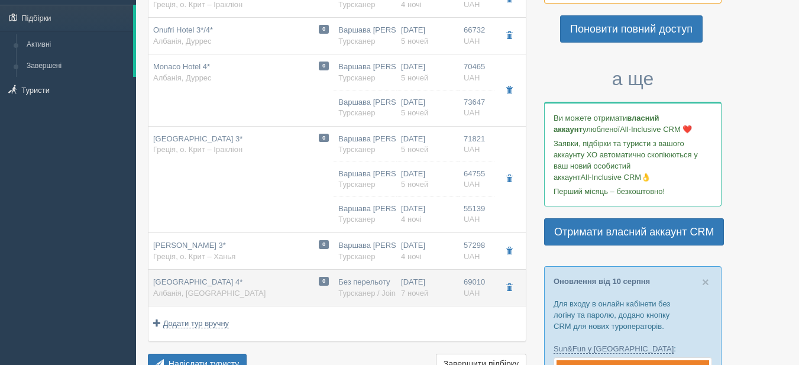
type input "FB"
type input "Турсканер / JoinUP!"
type input "https://moituristy.com/tf/tourscanner/offer/104974/2512332700832332"
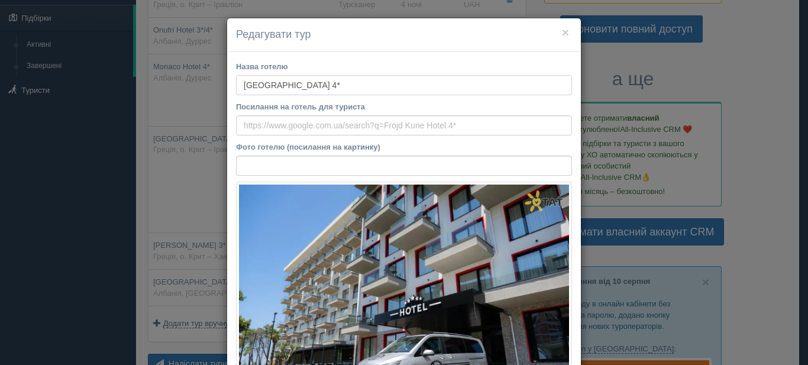
drag, startPoint x: 336, startPoint y: 88, endPoint x: 213, endPoint y: 107, distance: 124.6
click at [213, 107] on div "× Редагувати тур Назва готелю Frojd Kune Hotel 4* Посилання на готель для турис…" at bounding box center [404, 182] width 808 height 365
click at [260, 120] on input "Посилання на готель для туриста" at bounding box center [404, 125] width 336 height 20
paste input "https://joinup.ua/uk/hotel/63691"
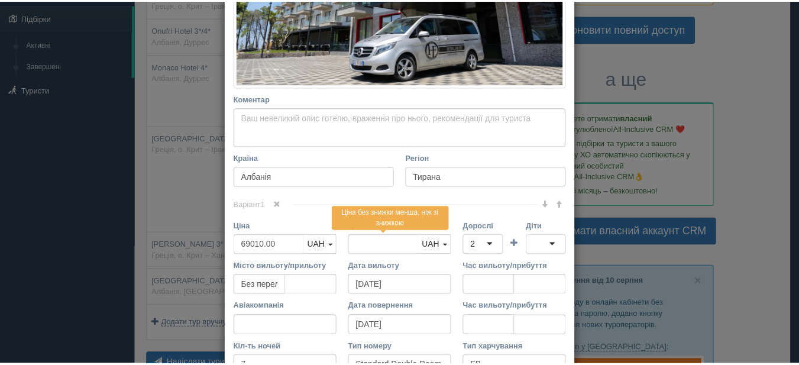
scroll to position [469, 0]
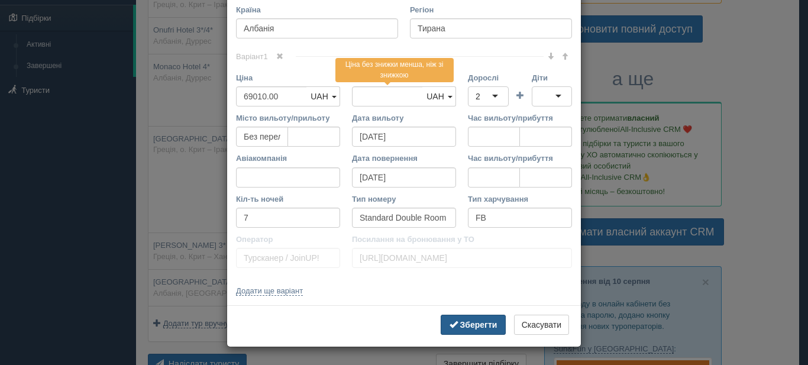
type input "https://joinup.ua/uk/hotel/63691"
click at [454, 329] on button "Зберегти" at bounding box center [473, 325] width 65 height 20
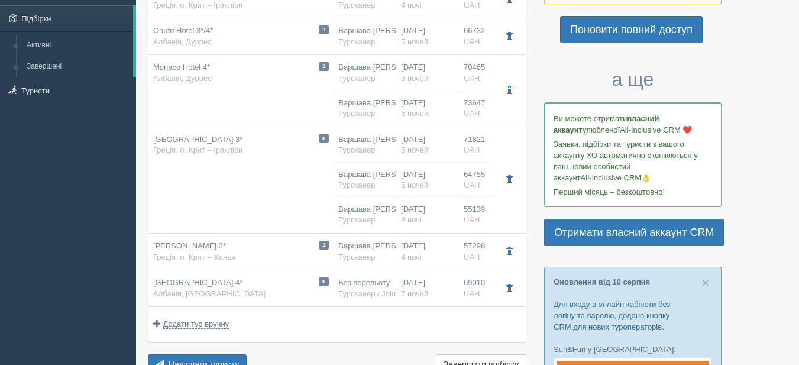
scroll to position [118, 0]
